Goal: Task Accomplishment & Management: Use online tool/utility

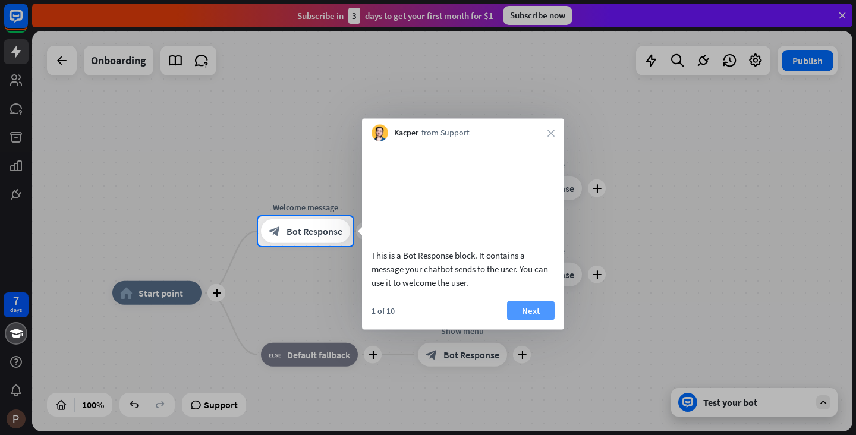
click at [541, 320] on button "Next" at bounding box center [531, 310] width 48 height 19
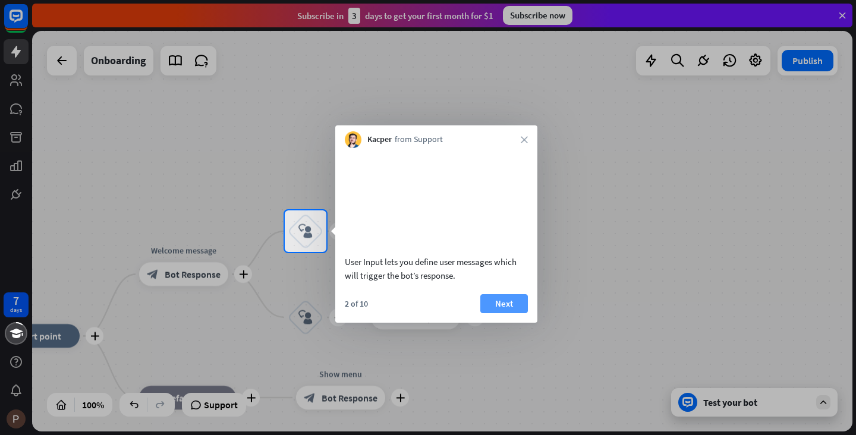
click at [518, 313] on button "Next" at bounding box center [504, 303] width 48 height 19
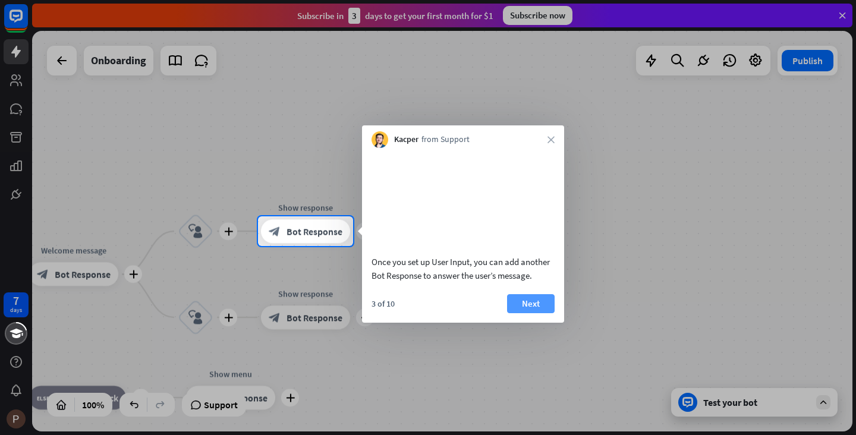
click at [553, 313] on button "Next" at bounding box center [531, 303] width 48 height 19
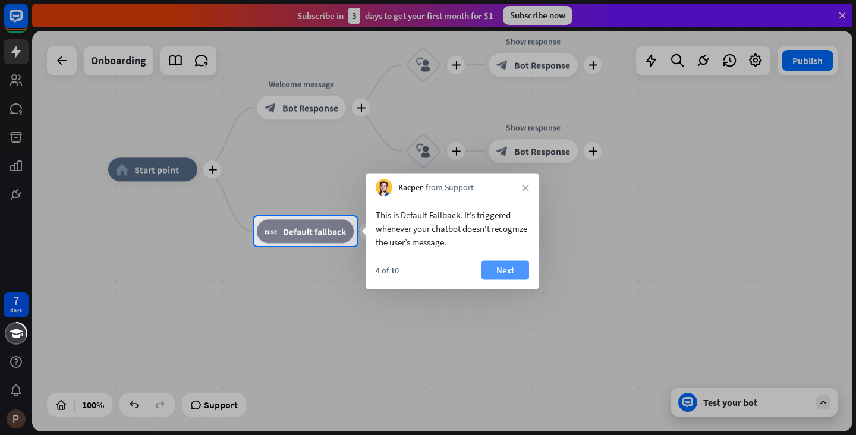
click at [512, 269] on button "Next" at bounding box center [505, 270] width 48 height 19
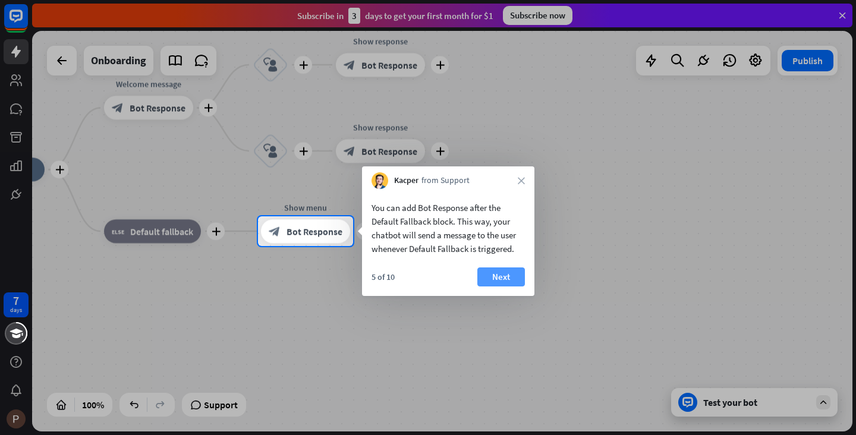
click at [491, 276] on button "Next" at bounding box center [501, 276] width 48 height 19
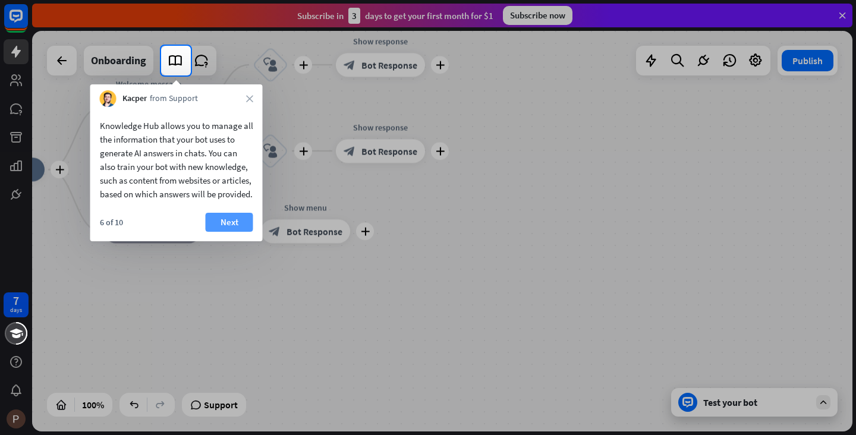
click at [240, 228] on button "Next" at bounding box center [230, 222] width 48 height 19
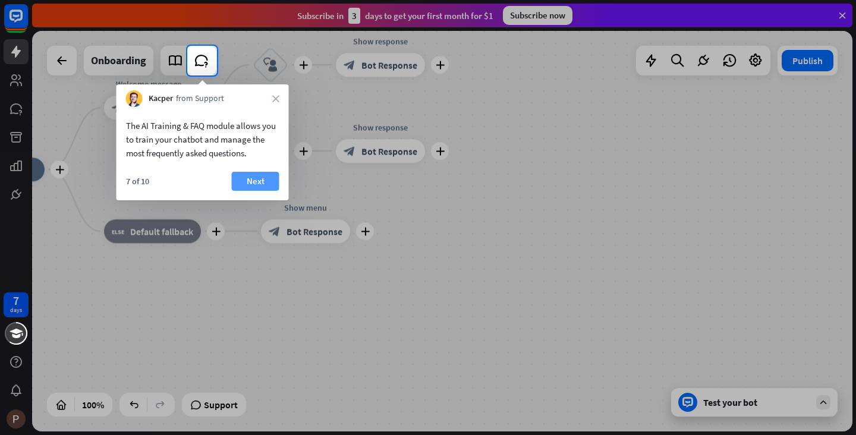
click at [240, 185] on button "Next" at bounding box center [256, 181] width 48 height 19
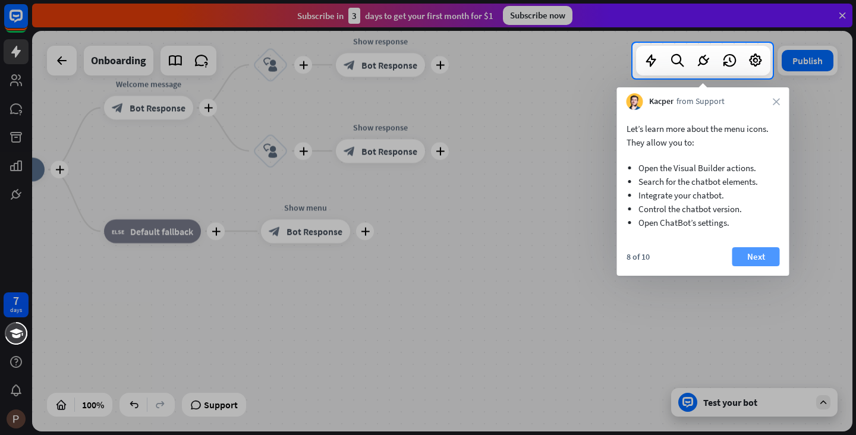
click at [768, 254] on button "Next" at bounding box center [756, 256] width 48 height 19
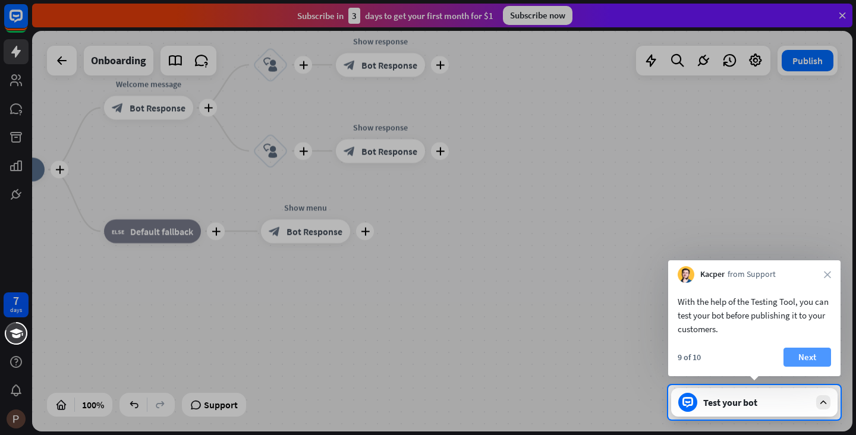
click at [808, 355] on button "Next" at bounding box center [807, 357] width 48 height 19
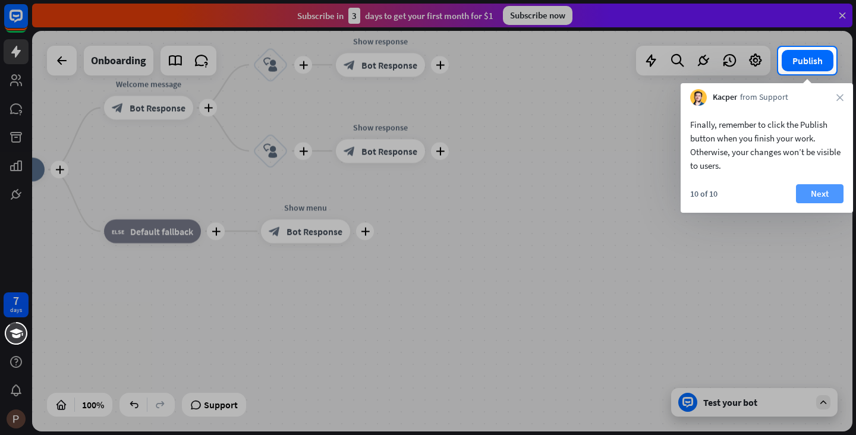
click at [827, 194] on button "Next" at bounding box center [820, 193] width 48 height 19
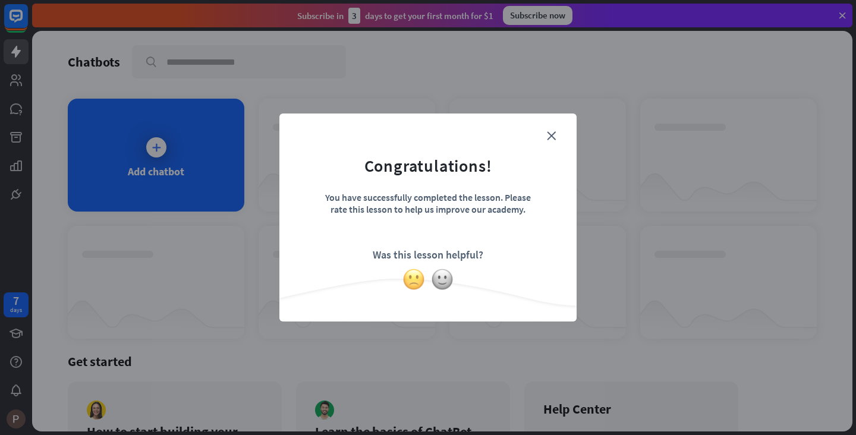
click at [411, 277] on img at bounding box center [413, 279] width 23 height 23
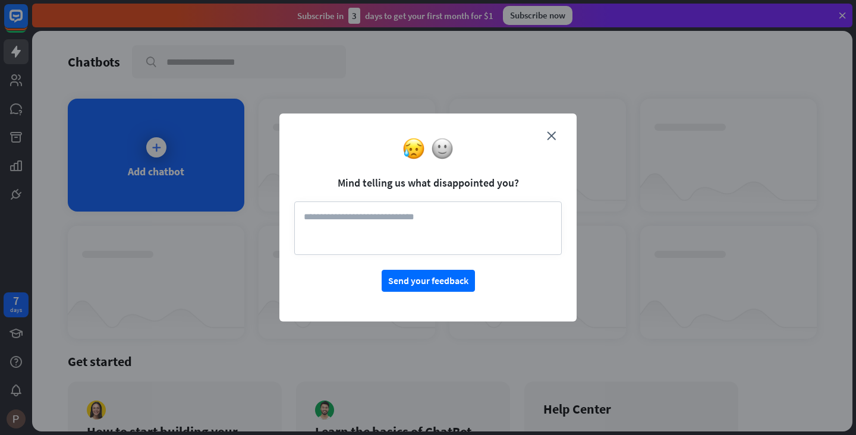
click at [550, 130] on form "Mind telling us what disappointed you? Send your feedback" at bounding box center [427, 209] width 267 height 163
click at [551, 138] on div at bounding box center [427, 148] width 297 height 23
click at [548, 138] on div at bounding box center [427, 148] width 297 height 23
click at [553, 138] on div at bounding box center [427, 148] width 297 height 23
click at [551, 138] on div at bounding box center [427, 148] width 297 height 23
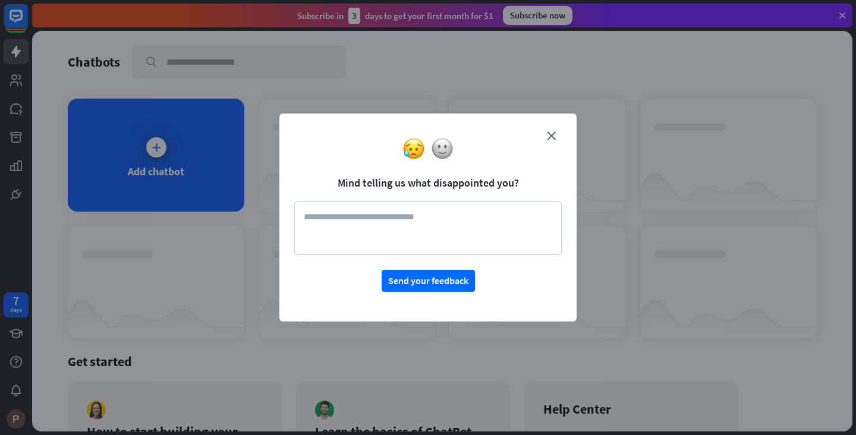
click at [544, 138] on div at bounding box center [427, 148] width 297 height 23
click at [549, 138] on div at bounding box center [427, 148] width 297 height 23
click at [471, 266] on form "Mind telling us what disappointed you? Send your feedback" at bounding box center [427, 209] width 267 height 163
click at [474, 240] on textarea at bounding box center [427, 227] width 267 height 53
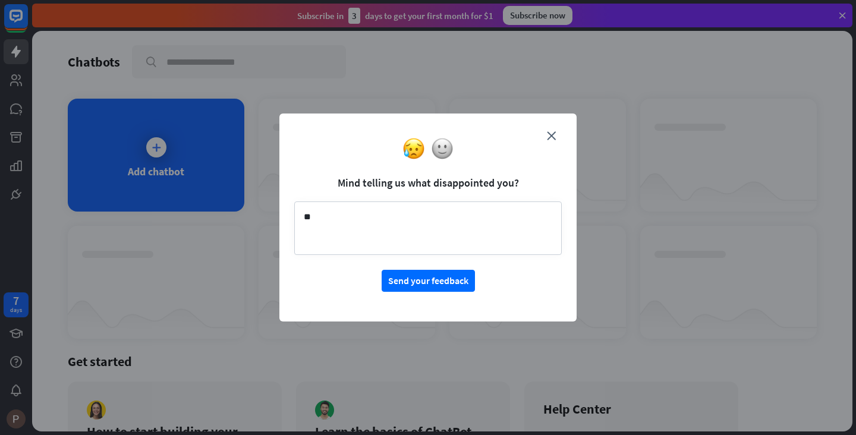
type textarea "*"
click at [436, 280] on button "Send your feedback" at bounding box center [428, 281] width 93 height 22
click at [449, 286] on button "Send your feedback" at bounding box center [428, 281] width 93 height 22
type textarea "**********"
click at [443, 290] on button "Send your feedback" at bounding box center [428, 281] width 93 height 22
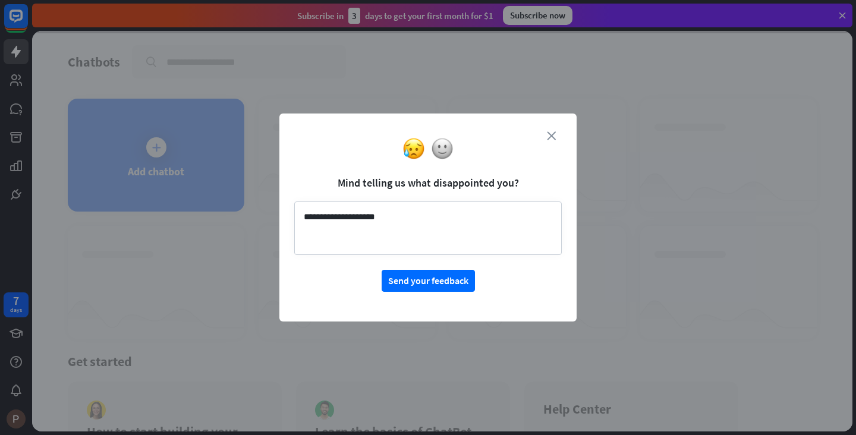
click at [554, 131] on icon "close" at bounding box center [551, 135] width 9 height 9
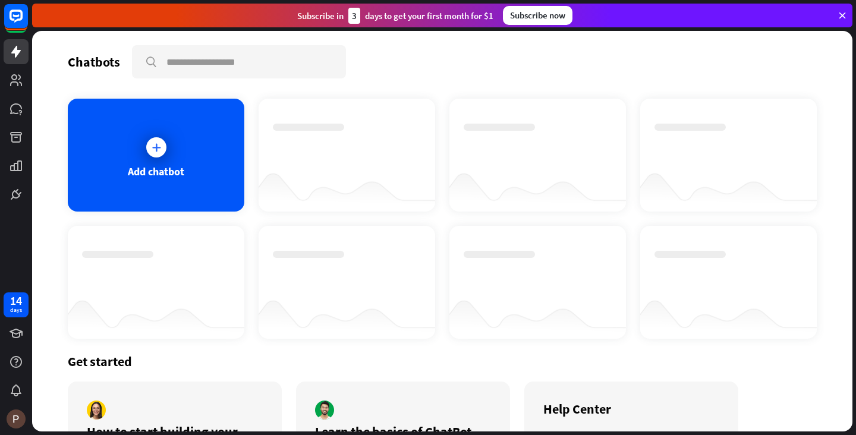
scroll to position [95, 0]
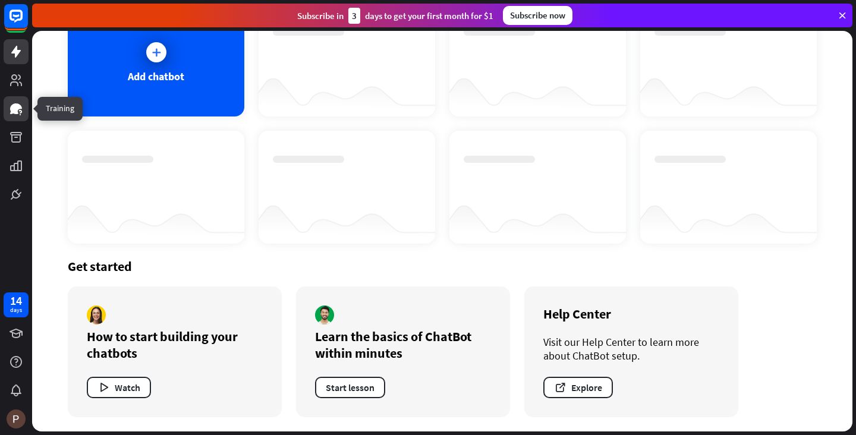
click at [15, 117] on link at bounding box center [16, 108] width 25 height 25
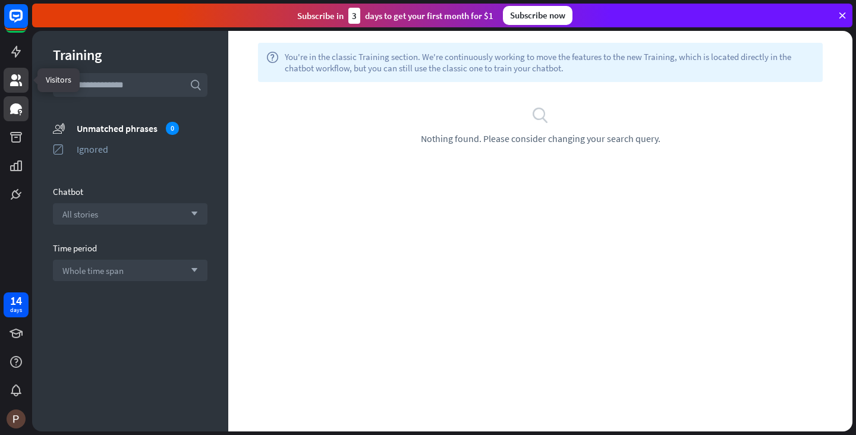
click at [8, 87] on link at bounding box center [16, 80] width 25 height 25
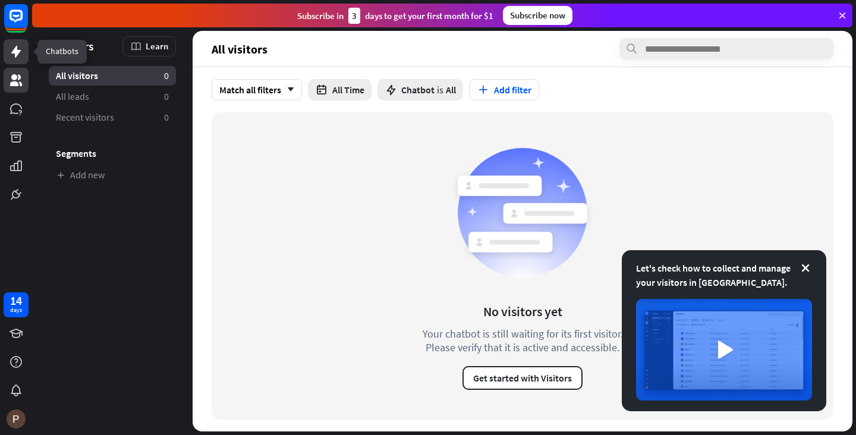
click at [19, 53] on icon at bounding box center [16, 52] width 14 height 14
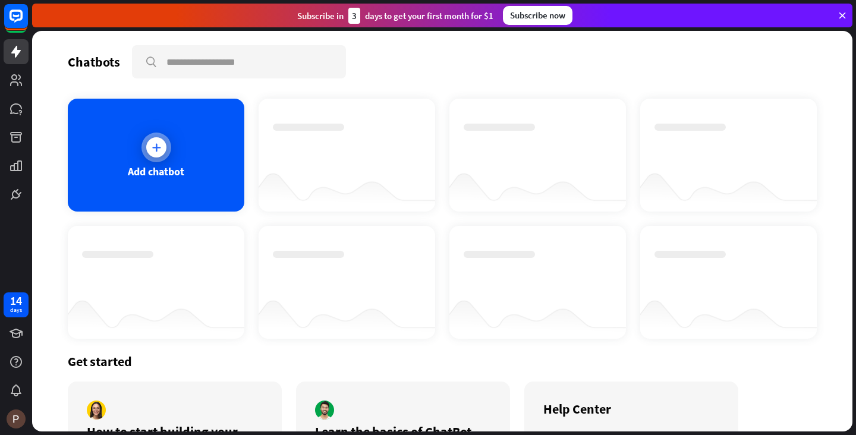
click at [166, 197] on div "Add chatbot" at bounding box center [156, 155] width 176 height 113
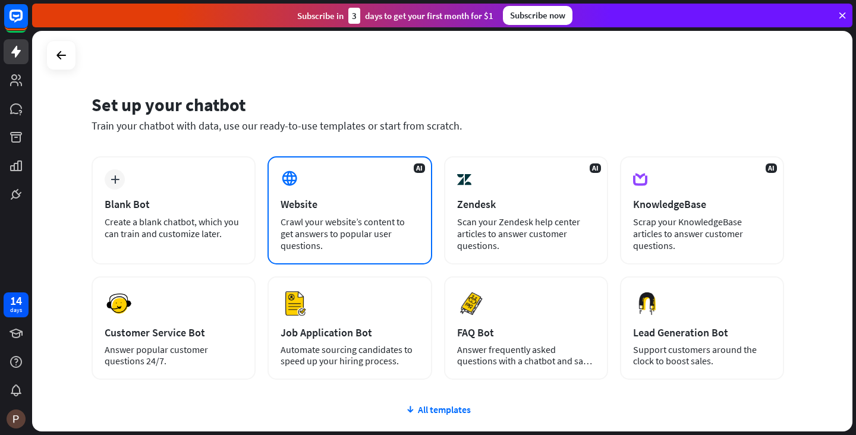
scroll to position [91, 0]
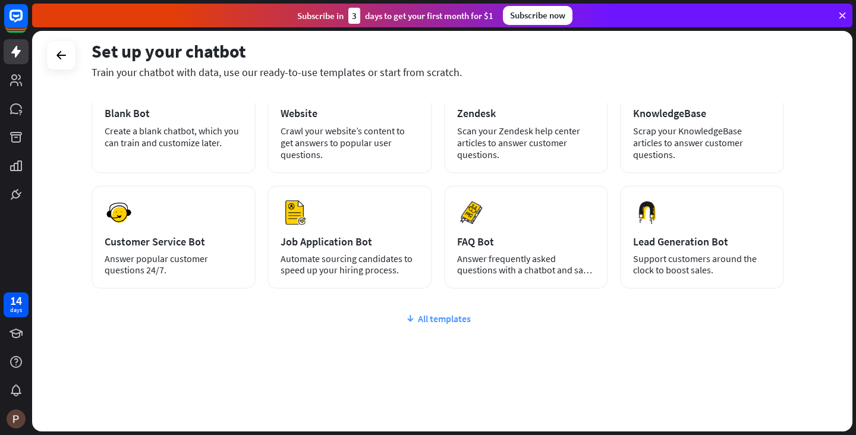
click at [434, 320] on div "All templates" at bounding box center [438, 319] width 692 height 12
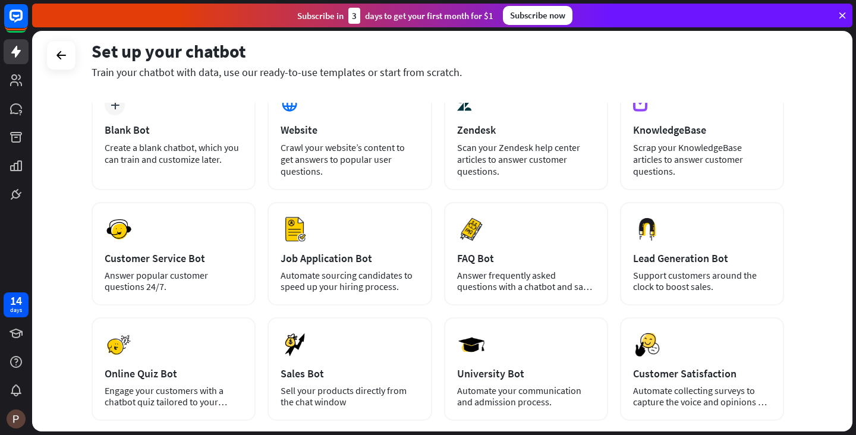
scroll to position [0, 0]
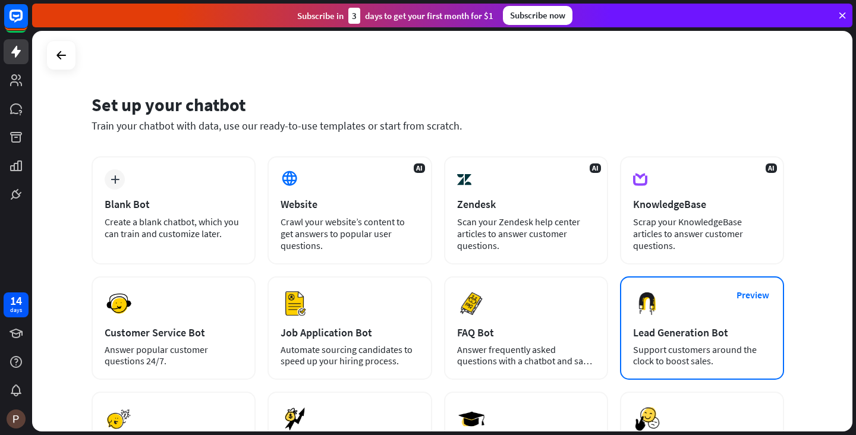
click at [727, 314] on div "Preview Lead Generation Bot Support customers around the clock to boost sales." at bounding box center [702, 327] width 164 height 103
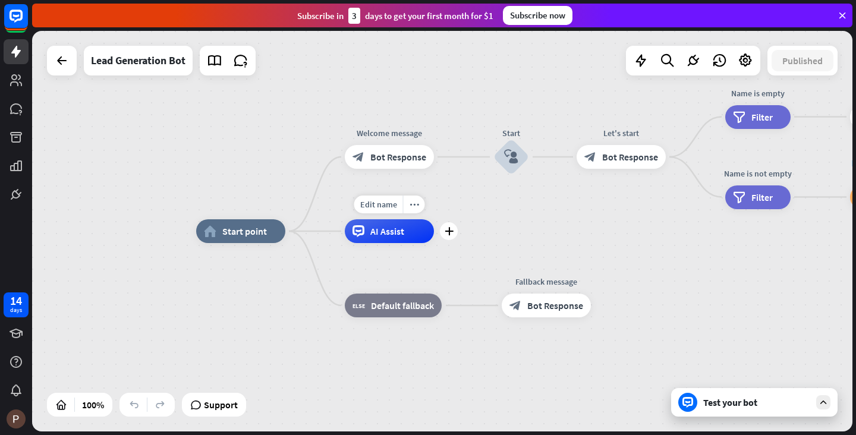
click at [398, 229] on span "AI Assist" at bounding box center [387, 231] width 34 height 12
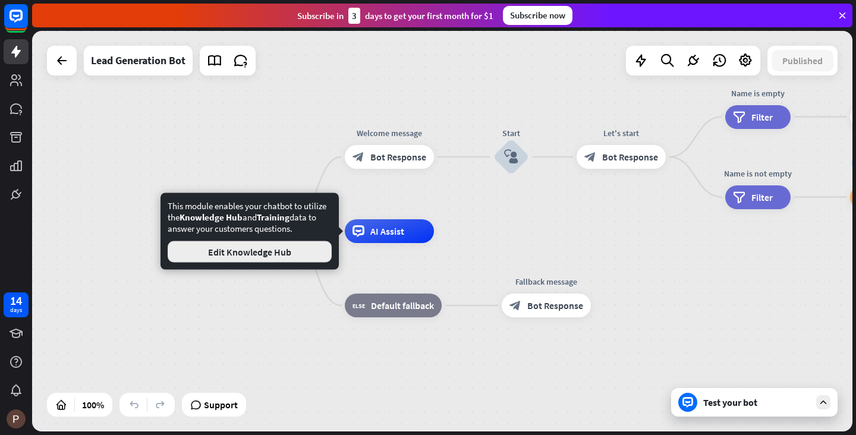
click at [294, 253] on button "Edit Knowledge Hub" at bounding box center [250, 251] width 164 height 21
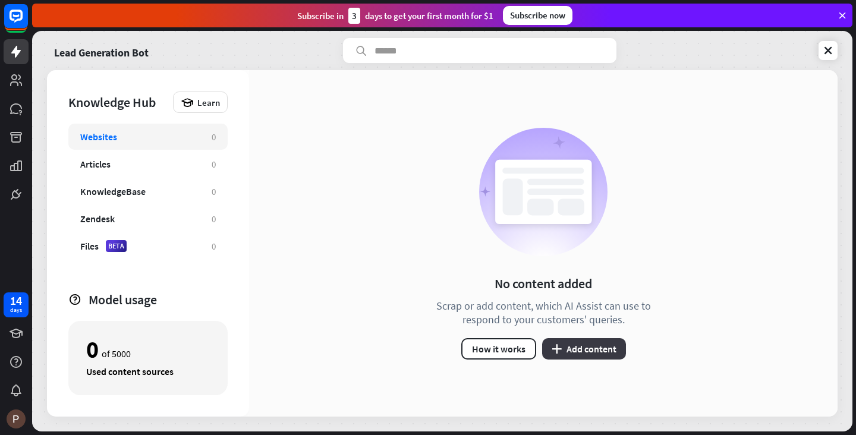
click at [576, 354] on button "plus Add content" at bounding box center [584, 348] width 84 height 21
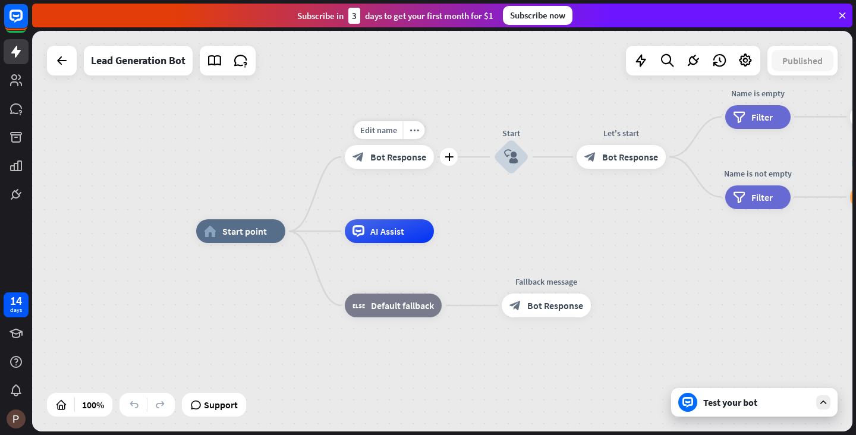
click at [384, 145] on div "Edit name more_horiz plus block_bot_response Bot Response" at bounding box center [389, 157] width 89 height 24
click at [386, 128] on span "Edit name" at bounding box center [378, 130] width 37 height 11
click at [488, 199] on div "**********" at bounding box center [442, 231] width 820 height 401
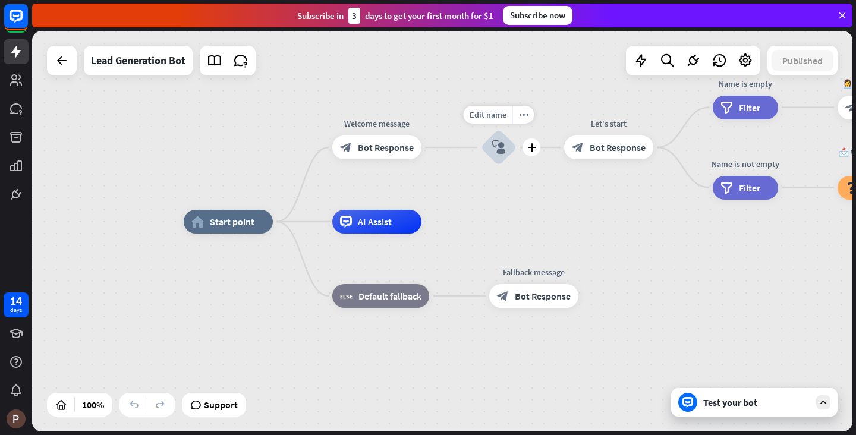
click at [500, 146] on icon "block_user_input" at bounding box center [498, 147] width 14 height 14
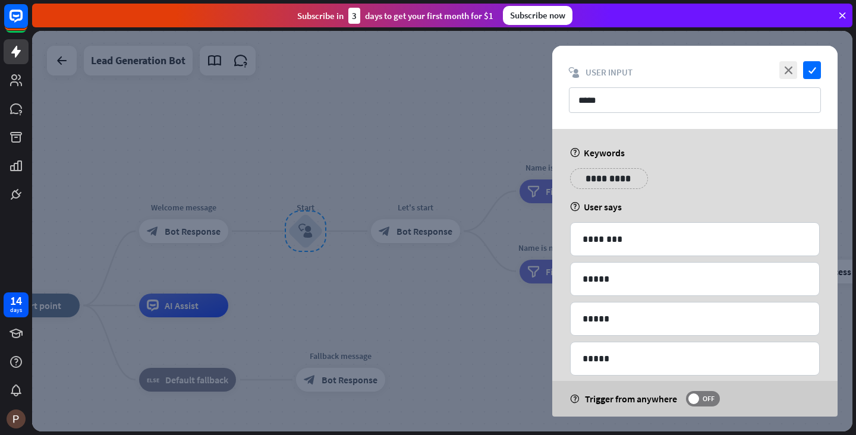
click at [450, 166] on div at bounding box center [442, 231] width 820 height 401
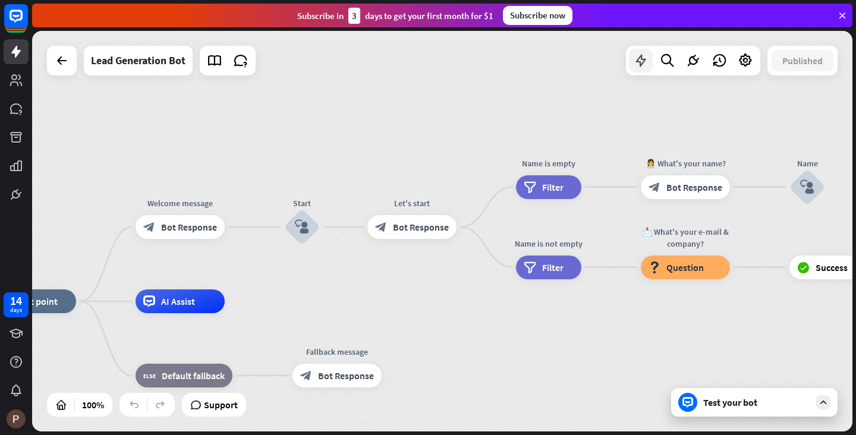
click at [648, 65] on div at bounding box center [641, 61] width 24 height 24
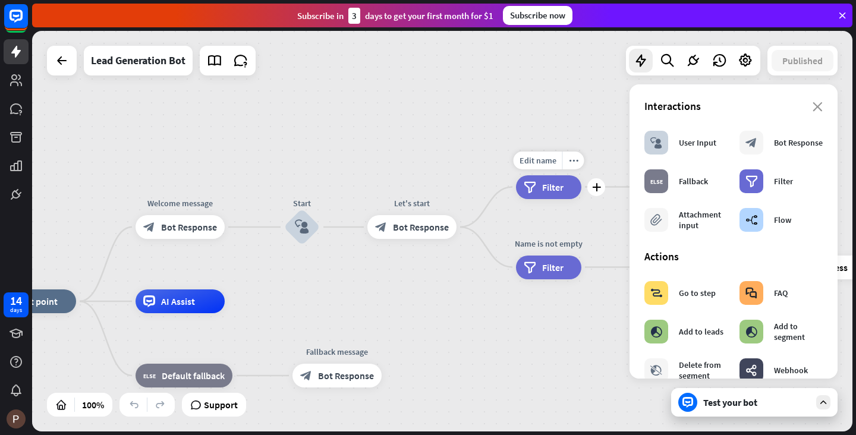
click at [532, 177] on div "filter Filter" at bounding box center [548, 187] width 65 height 24
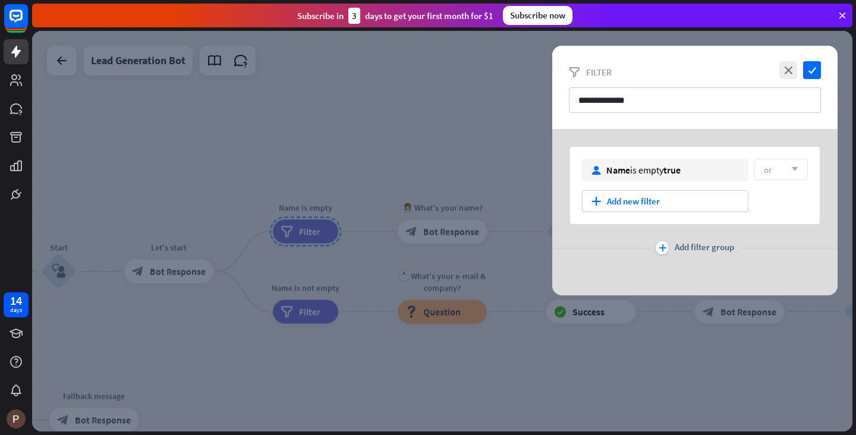
click at [343, 164] on div at bounding box center [442, 231] width 820 height 401
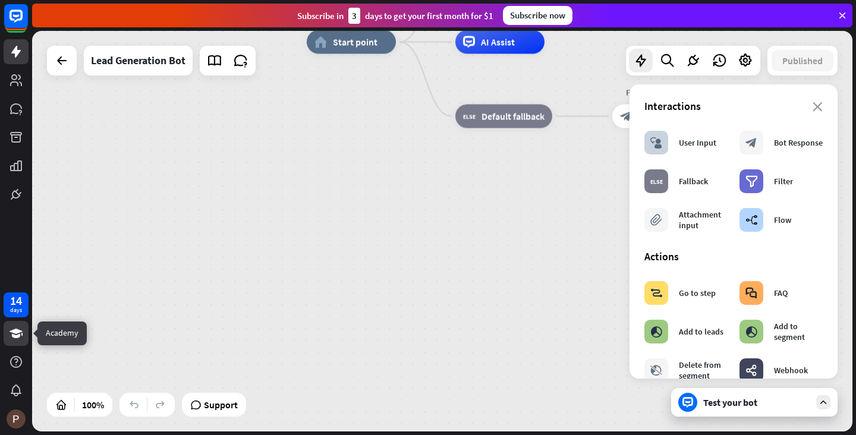
click at [9, 340] on icon at bounding box center [16, 333] width 14 height 14
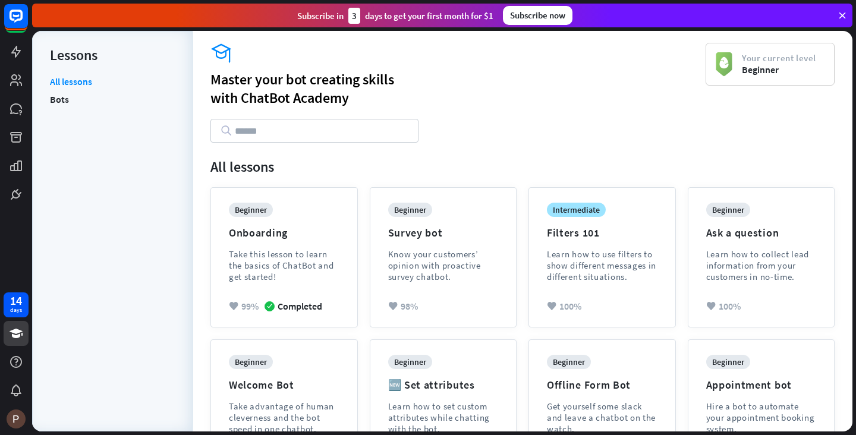
click at [265, 132] on input "text" at bounding box center [314, 131] width 208 height 24
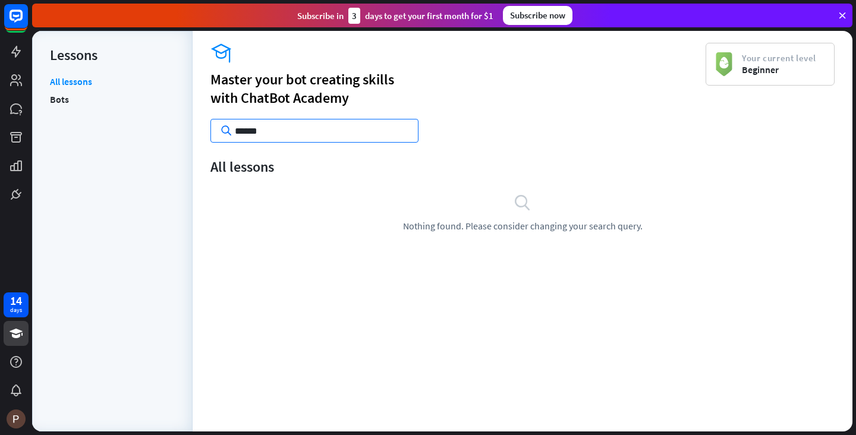
type input "******"
